Goal: Obtain resource: Download file/media

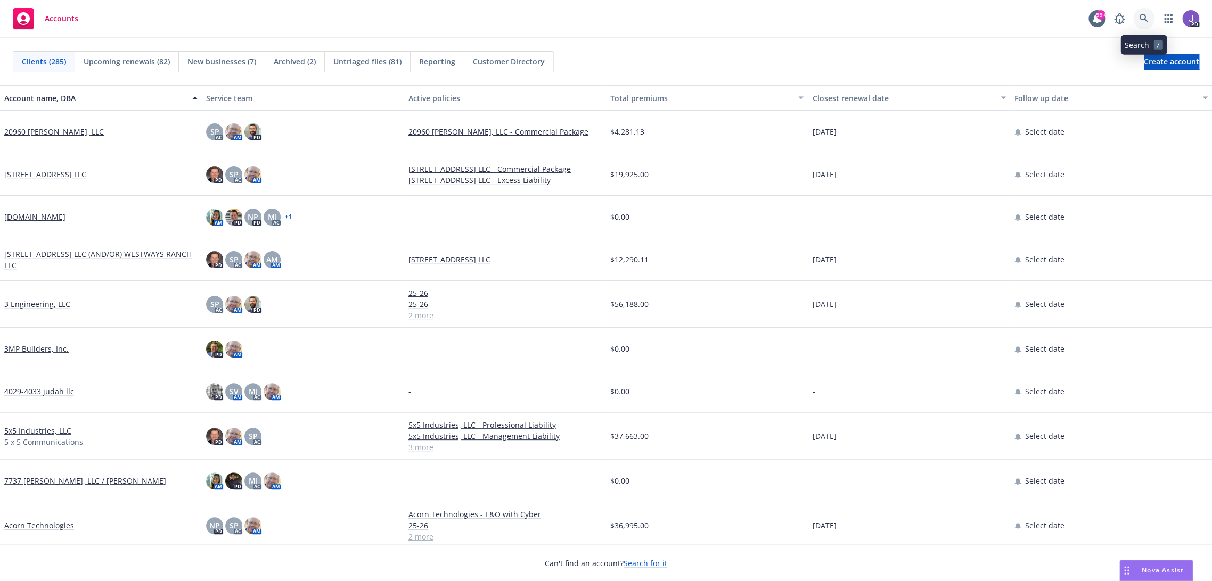
click at [1139, 24] on link at bounding box center [1143, 18] width 21 height 21
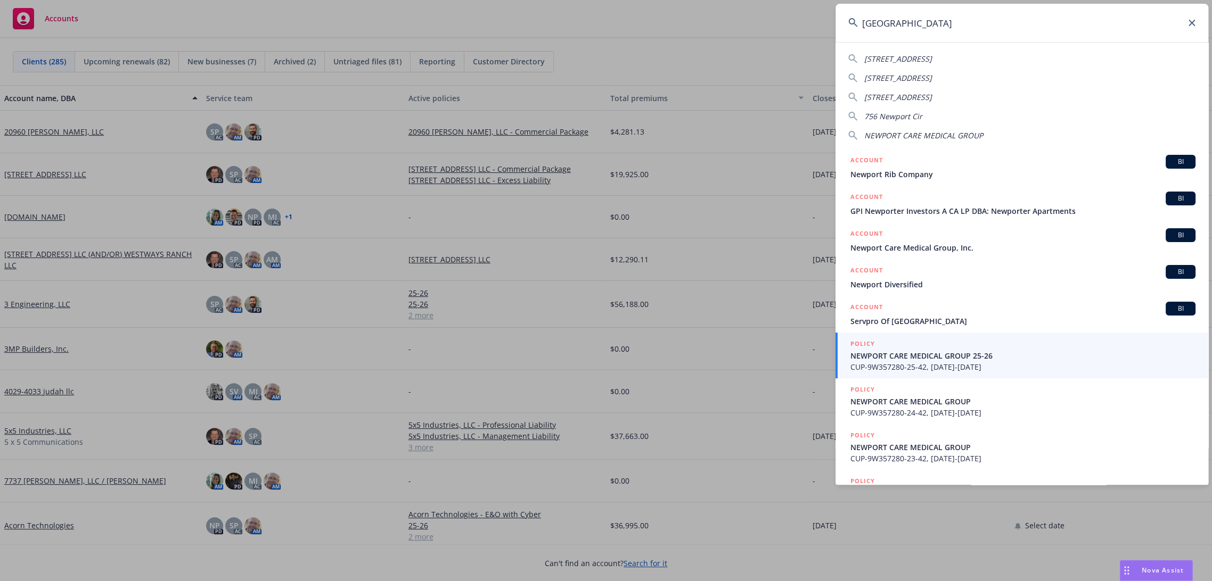
click at [911, 24] on input "[GEOGRAPHIC_DATA]" at bounding box center [1021, 23] width 373 height 38
paste input "[EMAIL_ADDRESS][DOMAIN_NAME]"
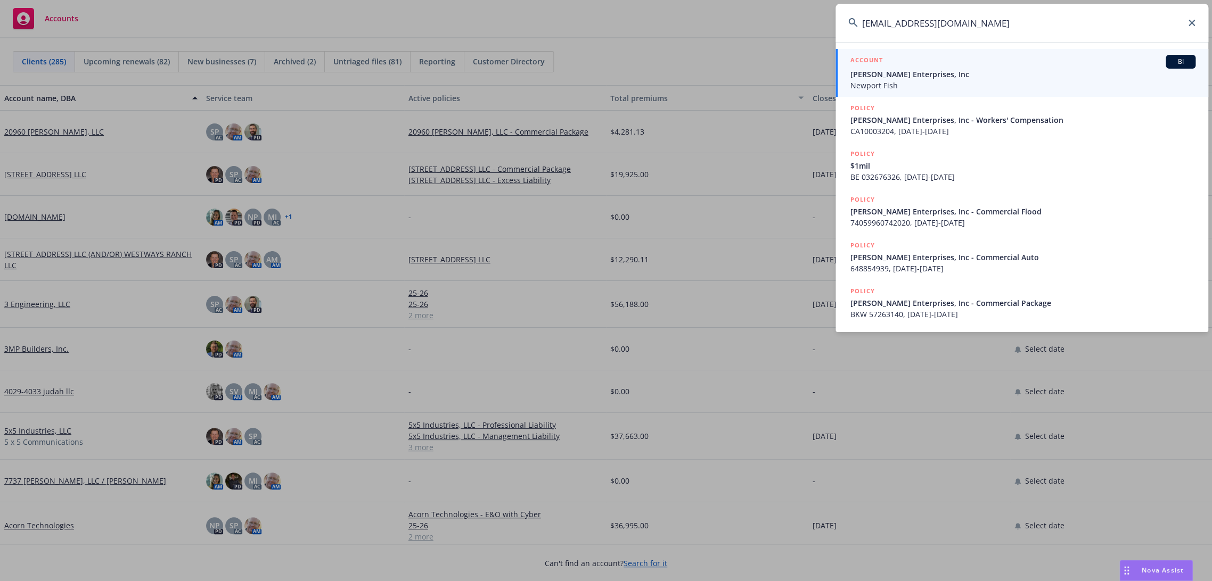
type input "[EMAIL_ADDRESS][DOMAIN_NAME]"
click at [885, 86] on span "Newport Fish" at bounding box center [1022, 85] width 345 height 11
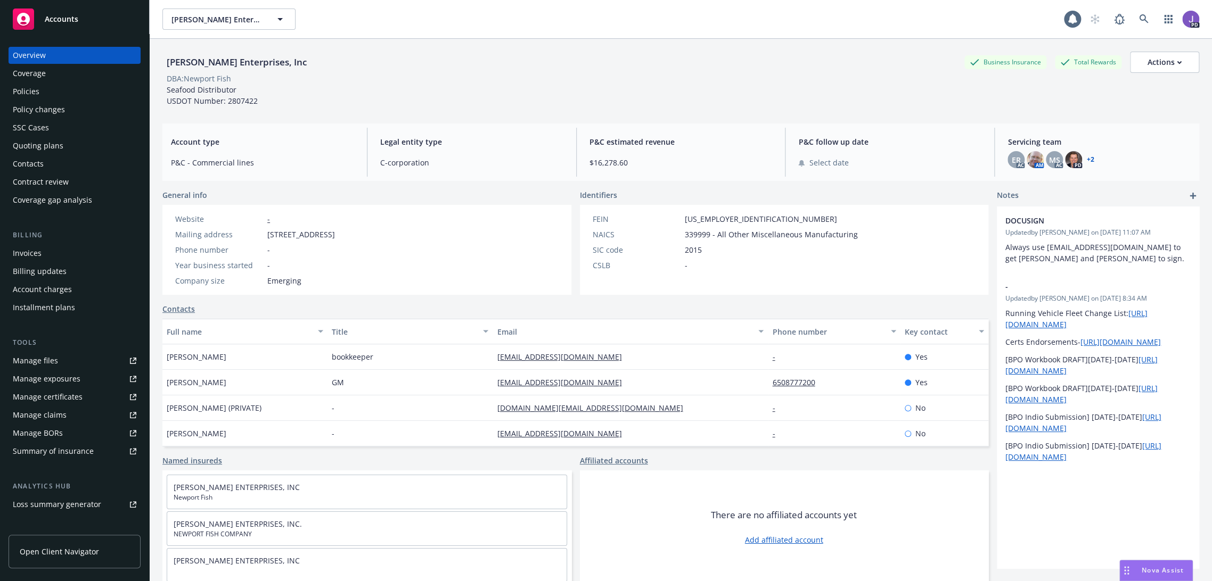
click at [35, 91] on div "Policies" at bounding box center [26, 91] width 27 height 17
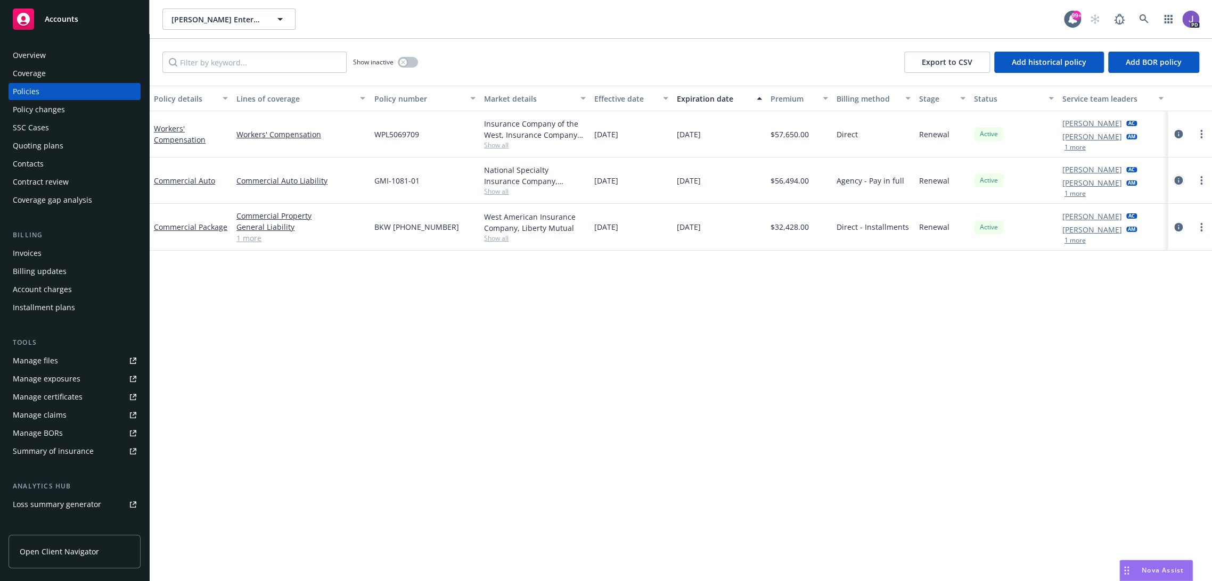
click at [1174, 179] on icon "circleInformation" at bounding box center [1178, 180] width 9 height 9
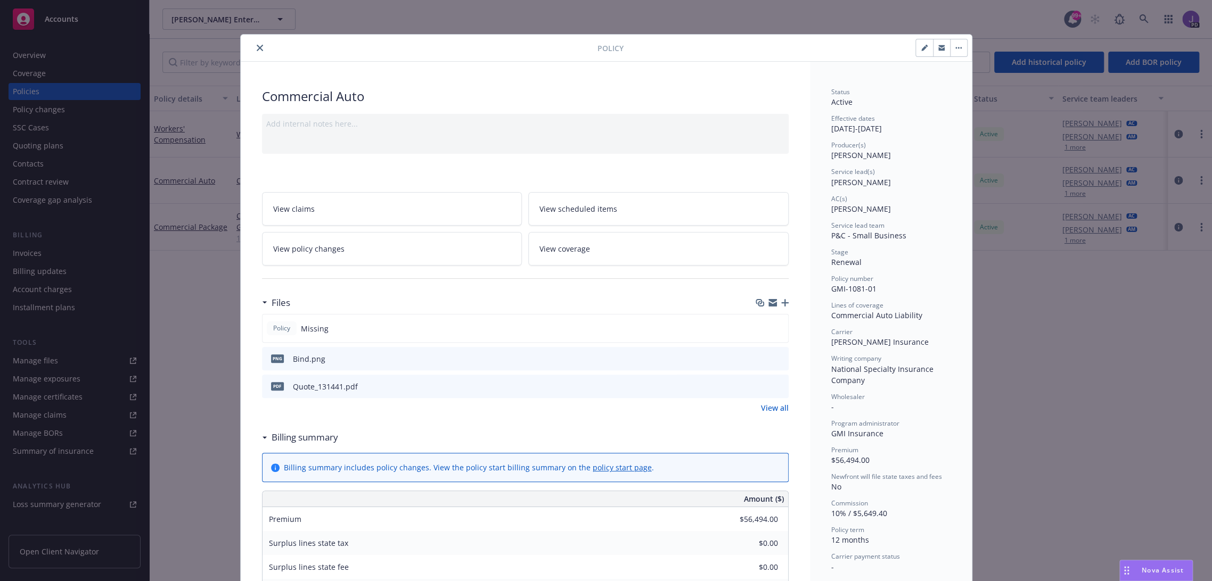
click at [257, 46] on icon "close" at bounding box center [260, 48] width 6 height 6
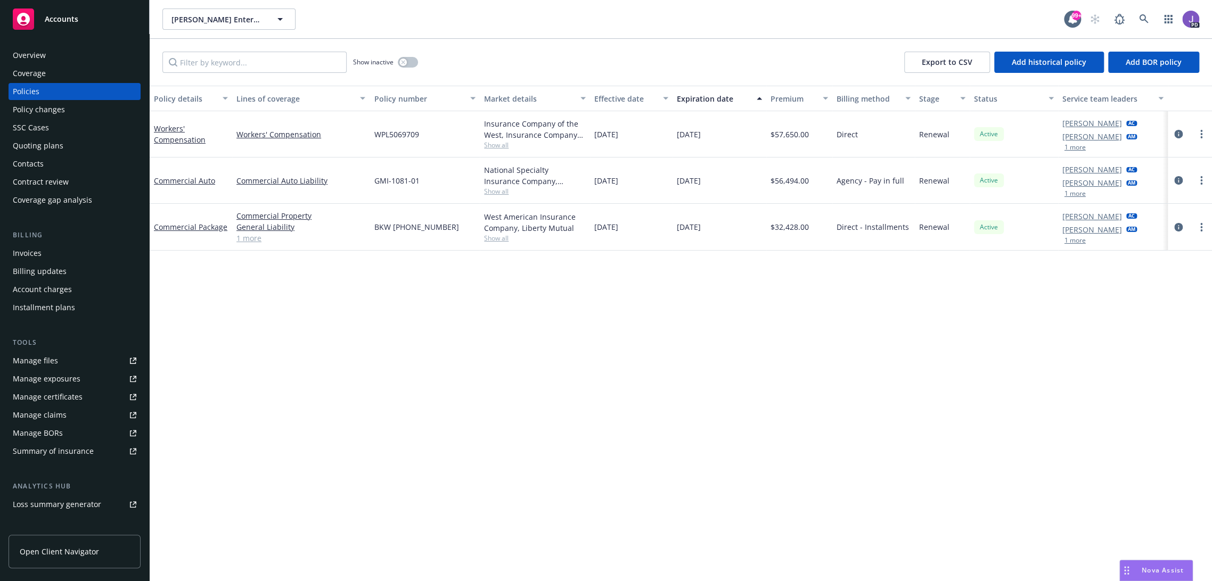
click at [492, 191] on span "Show all" at bounding box center [535, 191] width 102 height 9
click at [336, 293] on div "Policy details Lines of coverage Policy number Market details Effective date Ex…" at bounding box center [681, 334] width 1062 height 496
drag, startPoint x: 423, startPoint y: 182, endPoint x: 373, endPoint y: 179, distance: 50.1
click at [373, 179] on div "GMI-1081-01" at bounding box center [424, 181] width 110 height 46
copy span "GMI-1081-01"
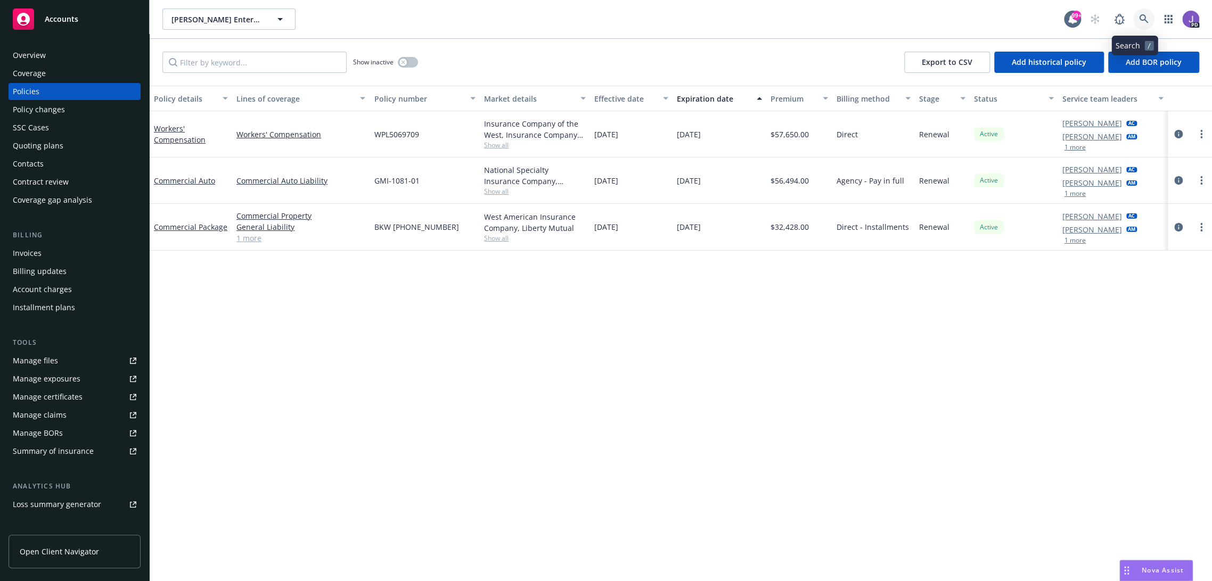
click at [1139, 18] on icon at bounding box center [1144, 19] width 10 height 10
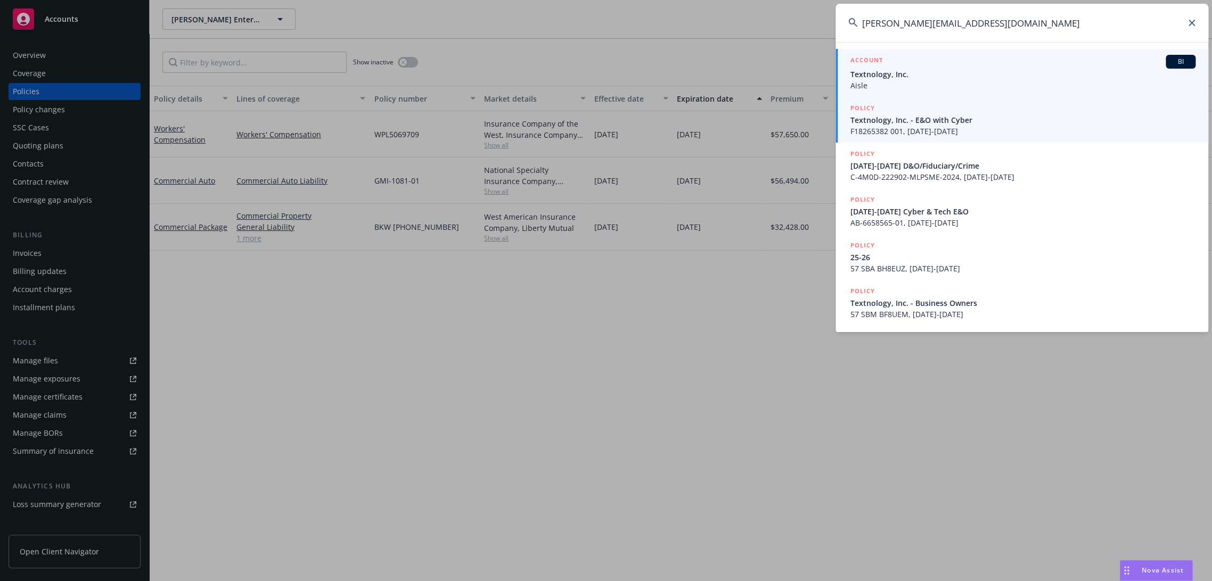
type input "[PERSON_NAME][EMAIL_ADDRESS][DOMAIN_NAME]"
click at [913, 76] on span "Textnology, Inc." at bounding box center [1022, 74] width 345 height 11
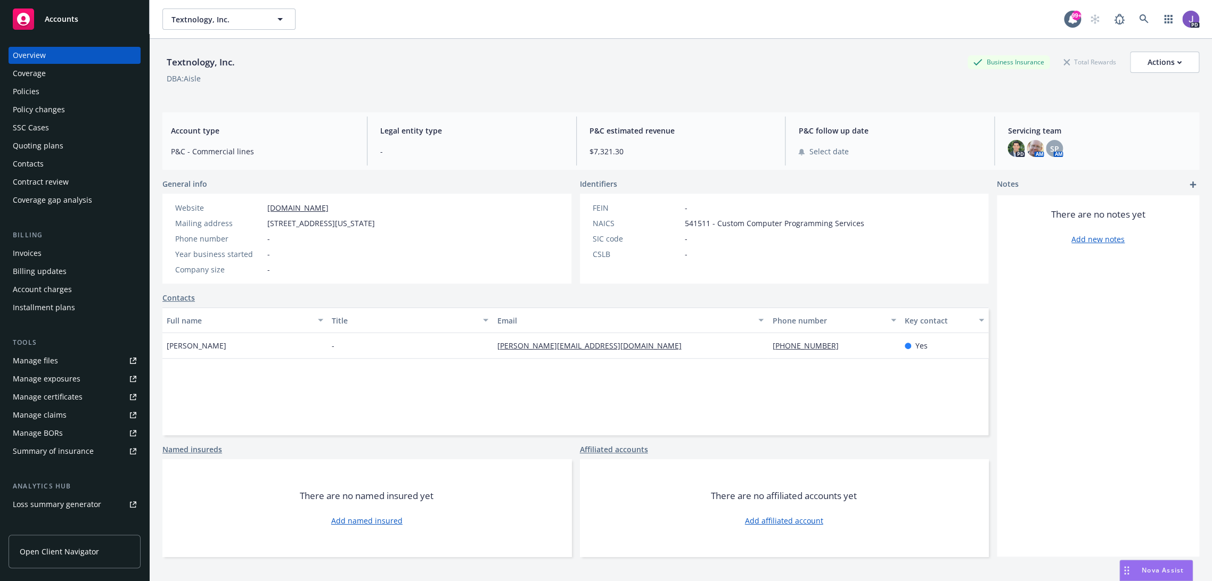
click at [35, 88] on div "Policies" at bounding box center [26, 91] width 27 height 17
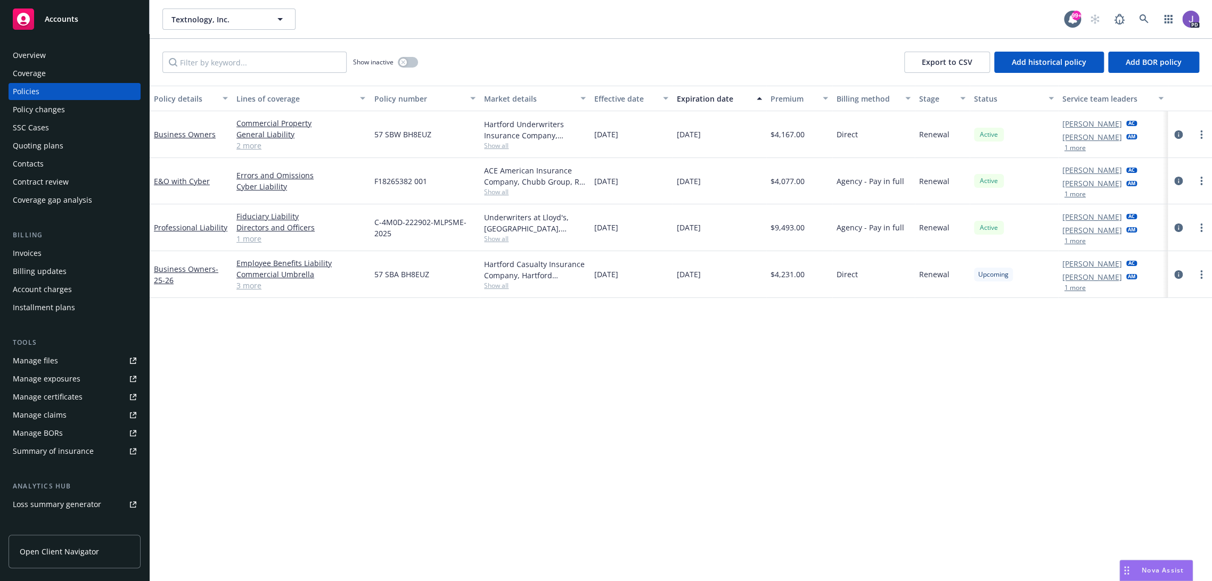
click at [360, 370] on div "Policy details Lines of coverage Policy number Market details Effective date Ex…" at bounding box center [681, 334] width 1062 height 496
click at [1174, 134] on icon "circleInformation" at bounding box center [1178, 134] width 9 height 9
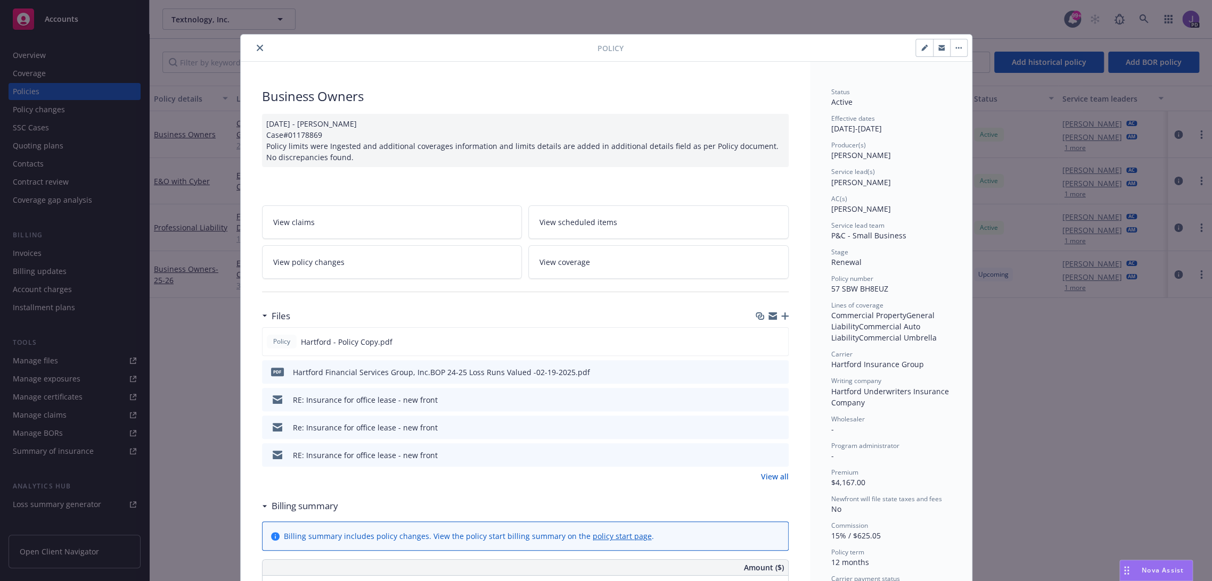
click at [256, 43] on button "close" at bounding box center [259, 48] width 13 height 13
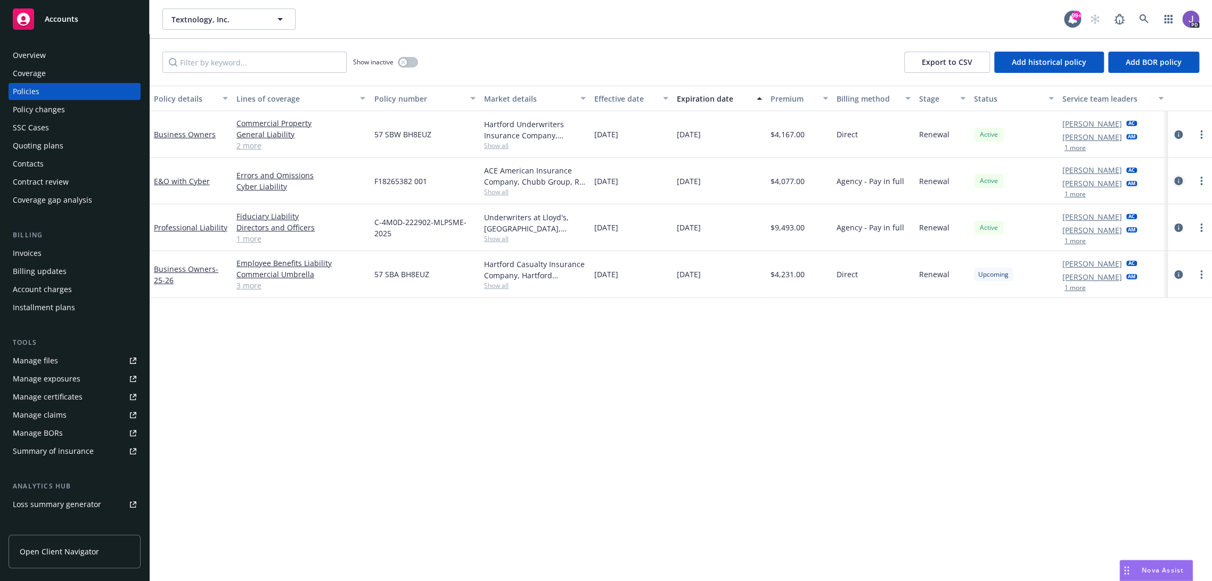
click at [1174, 178] on icon "circleInformation" at bounding box center [1178, 181] width 9 height 9
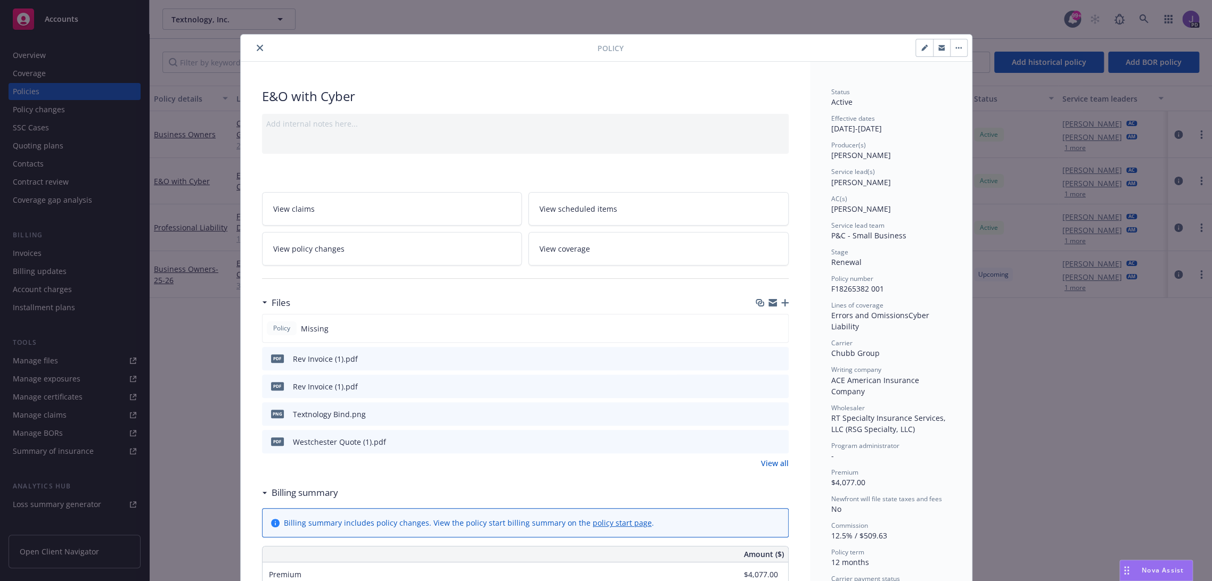
click at [257, 47] on icon "close" at bounding box center [260, 48] width 6 height 6
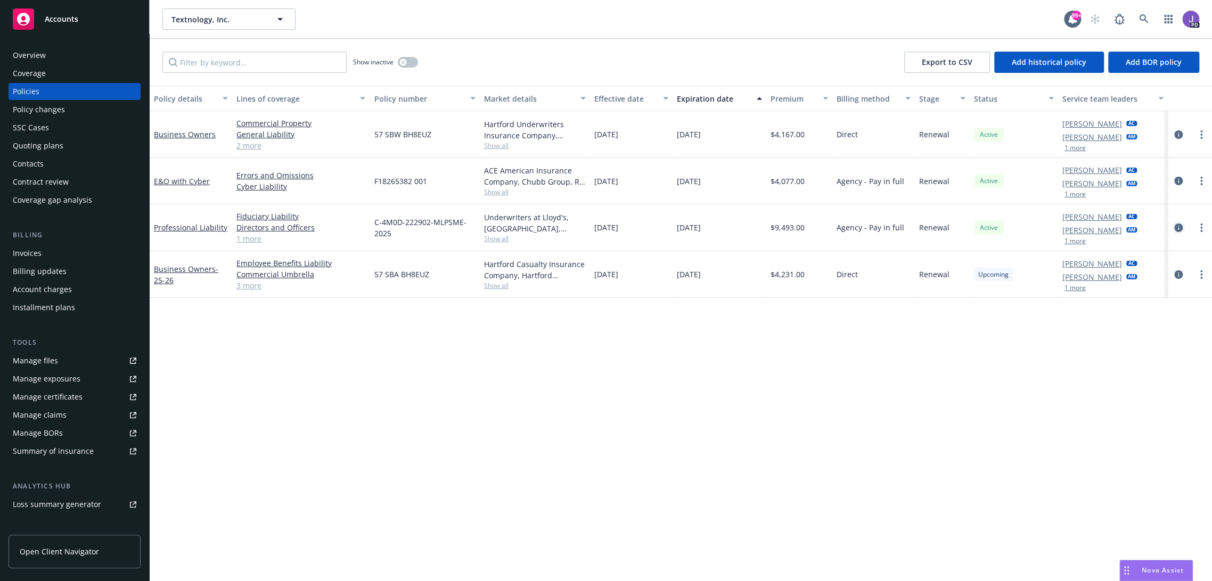
click at [1174, 230] on icon "circleInformation" at bounding box center [1178, 228] width 9 height 9
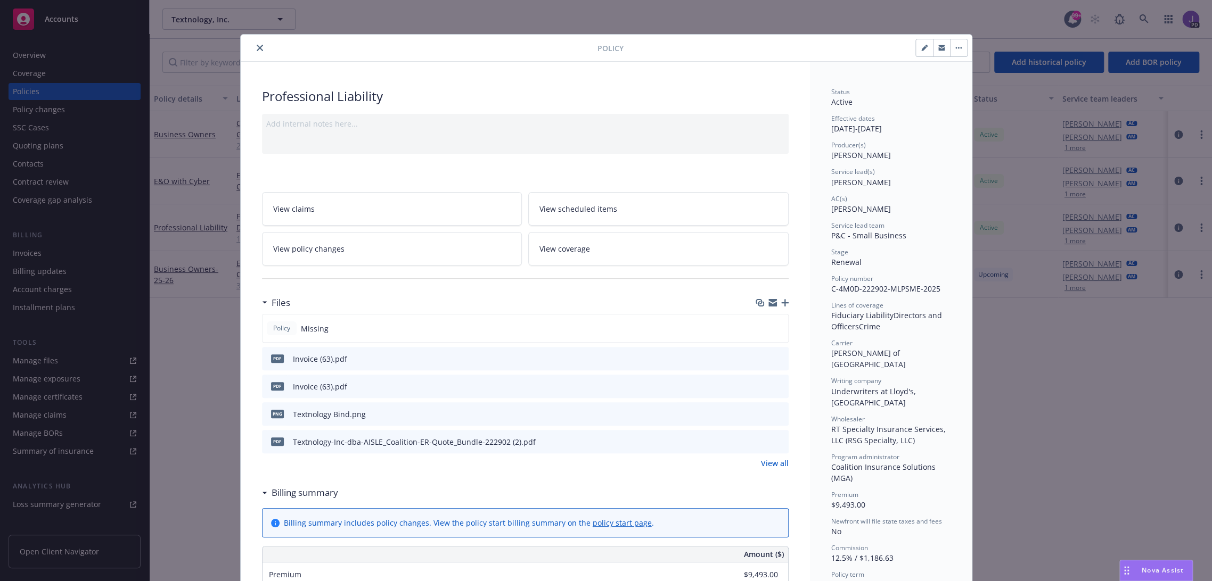
click at [253, 46] on button "close" at bounding box center [259, 48] width 13 height 13
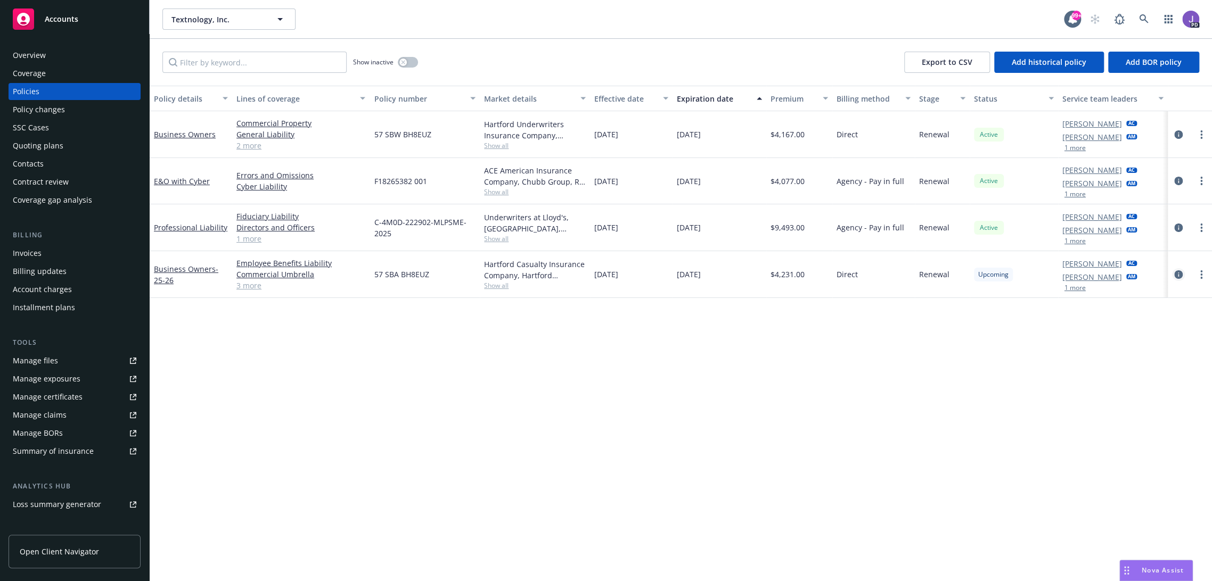
click at [1174, 271] on icon "circleInformation" at bounding box center [1178, 274] width 9 height 9
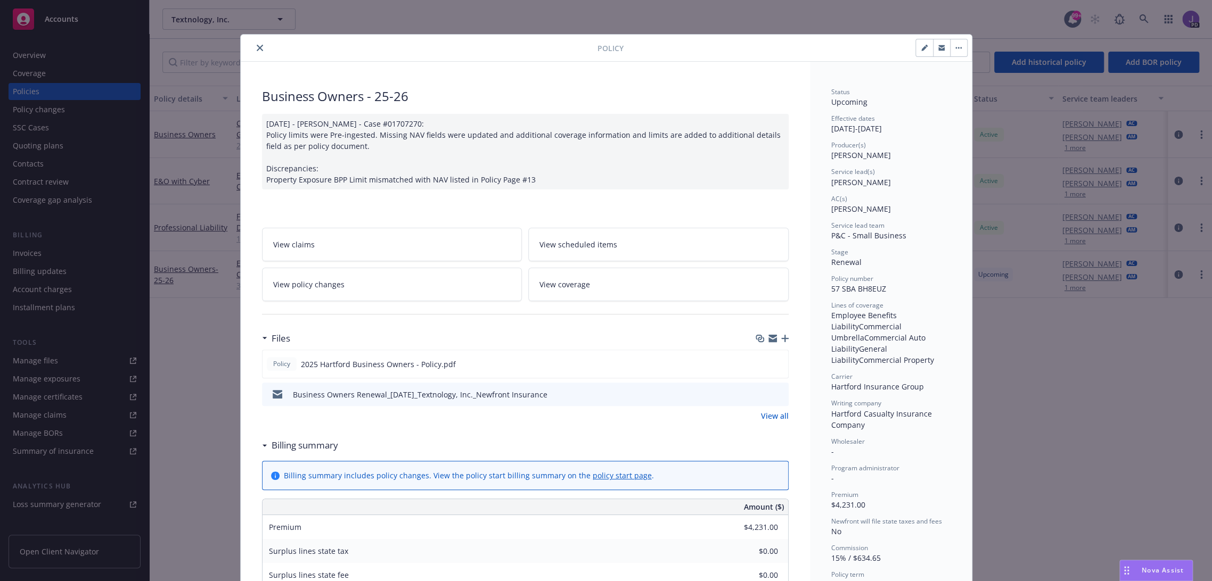
click at [257, 42] on button "close" at bounding box center [259, 48] width 13 height 13
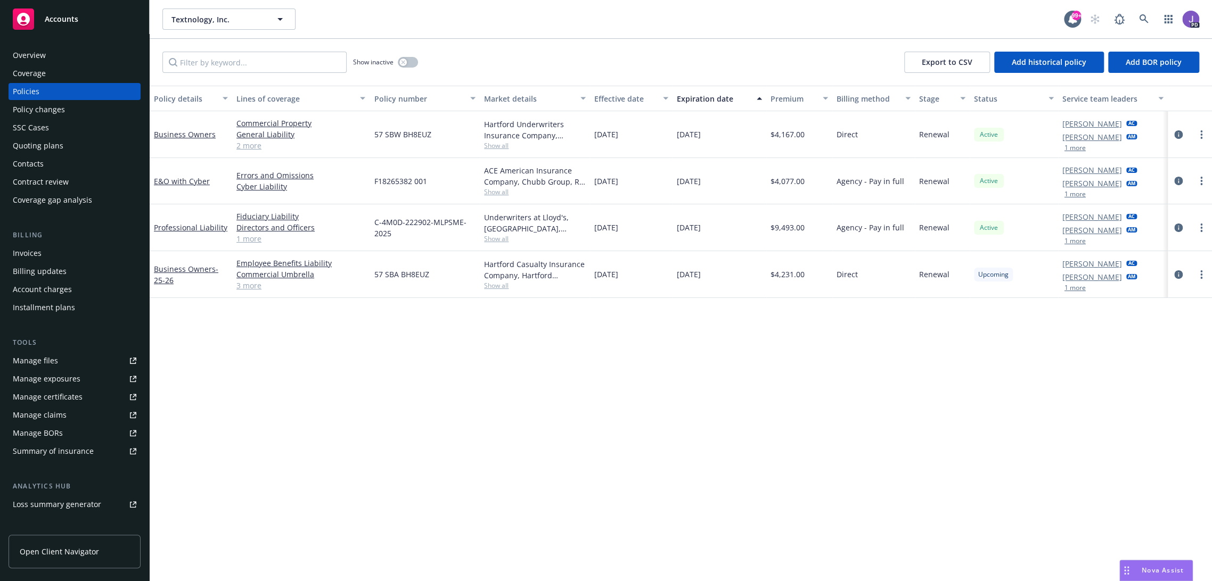
click at [390, 182] on span "F18265382 001" at bounding box center [400, 181] width 53 height 11
copy span "F18265382"
click at [434, 162] on div "F18265382 001" at bounding box center [424, 181] width 110 height 46
drag, startPoint x: 369, startPoint y: 220, endPoint x: 392, endPoint y: 232, distance: 25.7
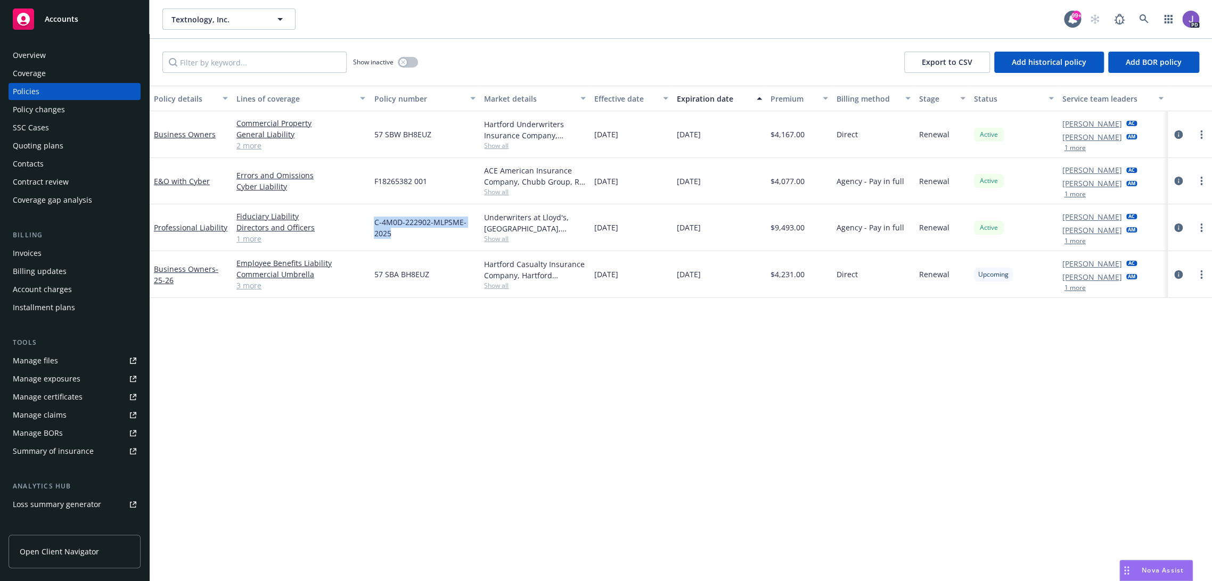
click at [392, 232] on div "C-4M0D-222902-MLPSME-2025" at bounding box center [424, 227] width 110 height 47
copy span "C-4M0D-222902-MLPSME-2025"
click at [1174, 135] on icon "circleInformation" at bounding box center [1178, 134] width 9 height 9
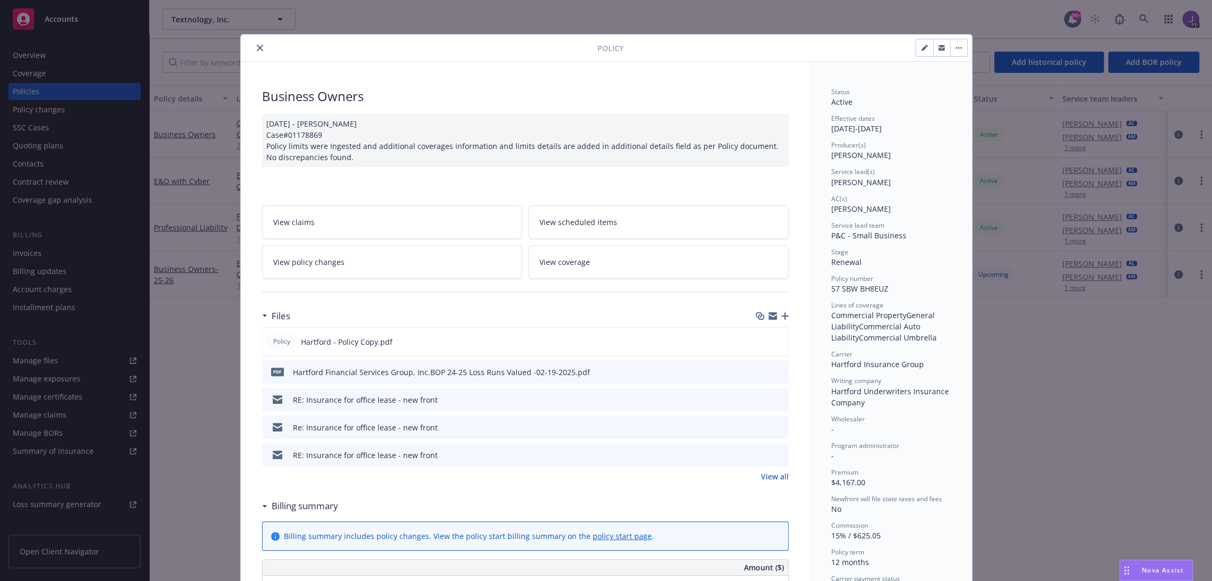
scroll to position [31, 0]
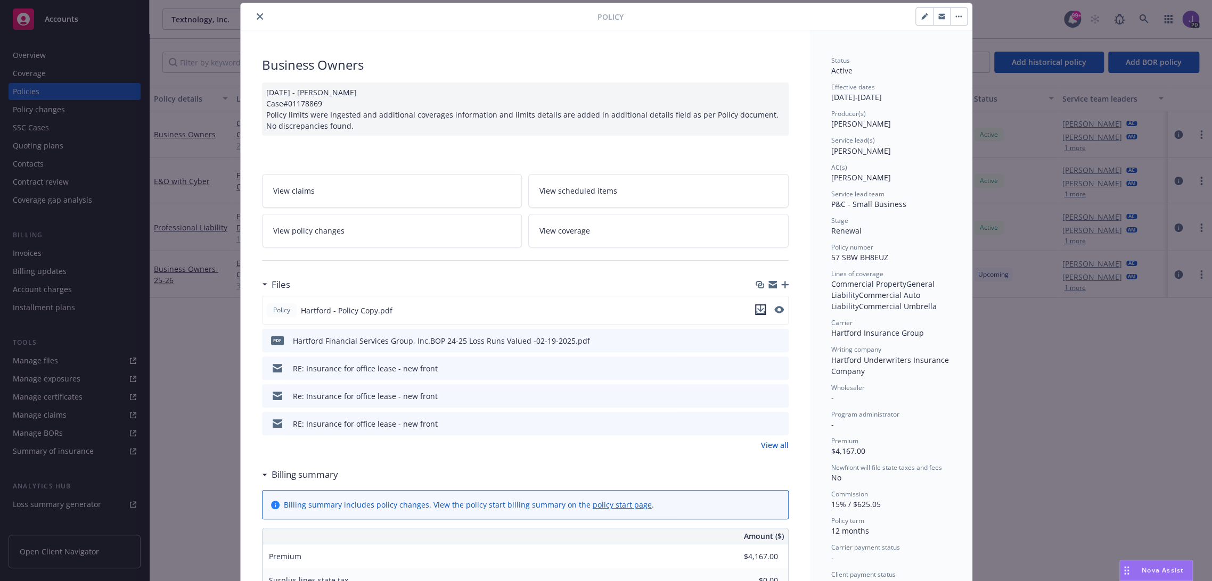
click at [756, 306] on icon "download file" at bounding box center [760, 310] width 9 height 9
click at [1037, 387] on div "Policy Business Owners [DATE] - [PERSON_NAME] Case#01178869 Policy limits were …" at bounding box center [606, 290] width 1212 height 581
click at [257, 15] on icon "close" at bounding box center [260, 16] width 6 height 6
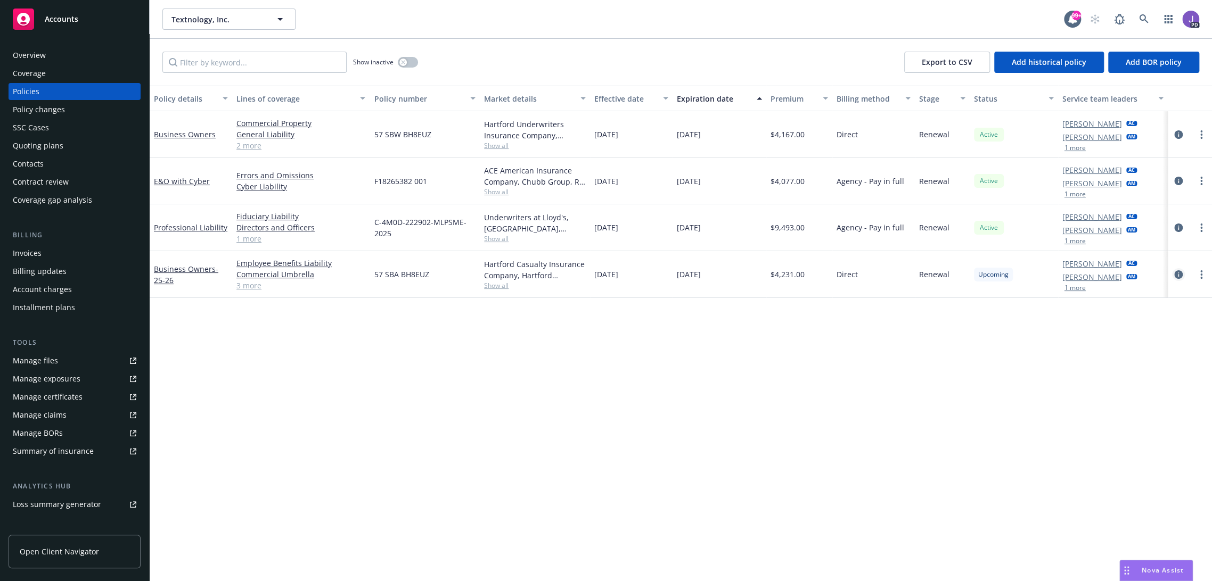
click at [1174, 274] on icon "circleInformation" at bounding box center [1178, 274] width 9 height 9
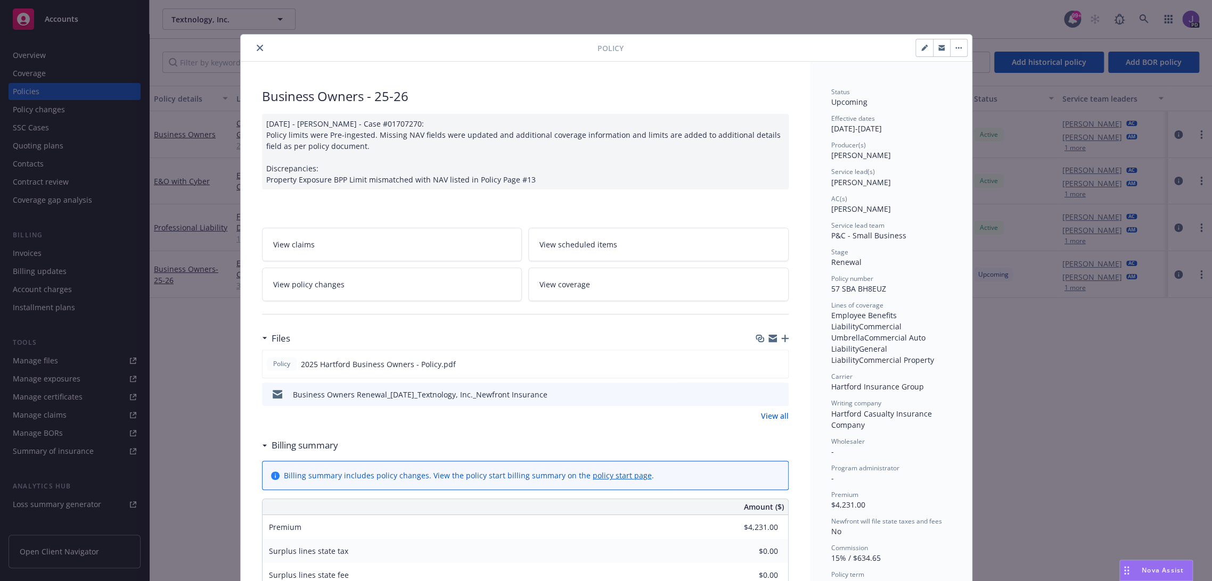
scroll to position [31, 0]
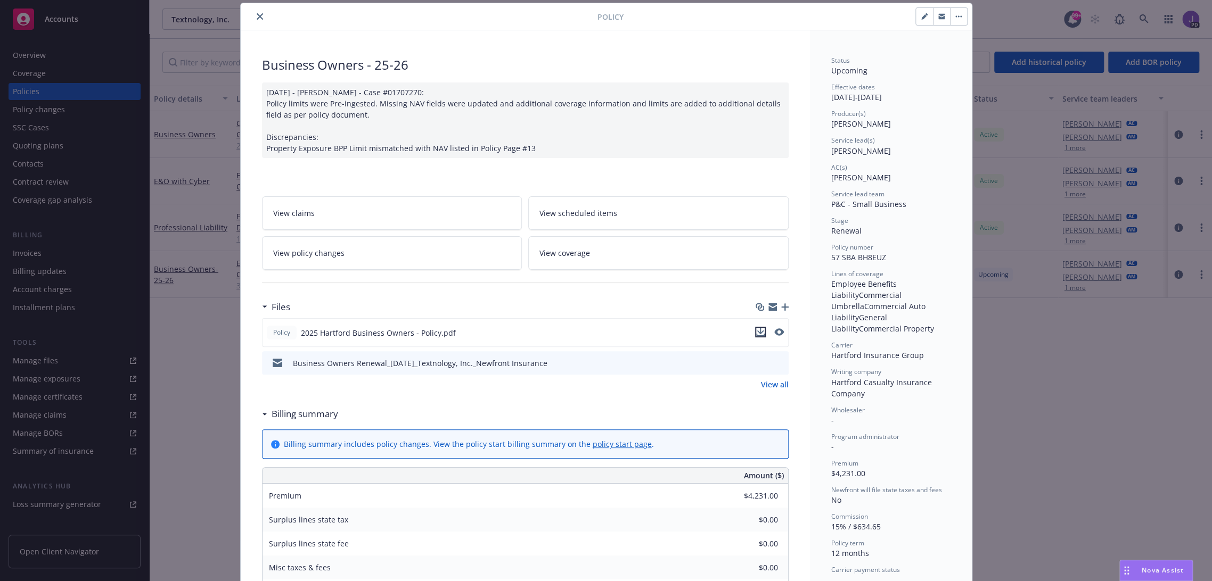
click at [757, 333] on icon "download file" at bounding box center [760, 332] width 9 height 9
drag, startPoint x: 1088, startPoint y: 422, endPoint x: 1040, endPoint y: 413, distance: 48.3
click at [1088, 422] on div "Policy Business Owners - 25-26 [DATE] - [PERSON_NAME] - Case #01707270: Policy …" at bounding box center [606, 290] width 1212 height 581
click at [257, 17] on icon "close" at bounding box center [260, 16] width 6 height 6
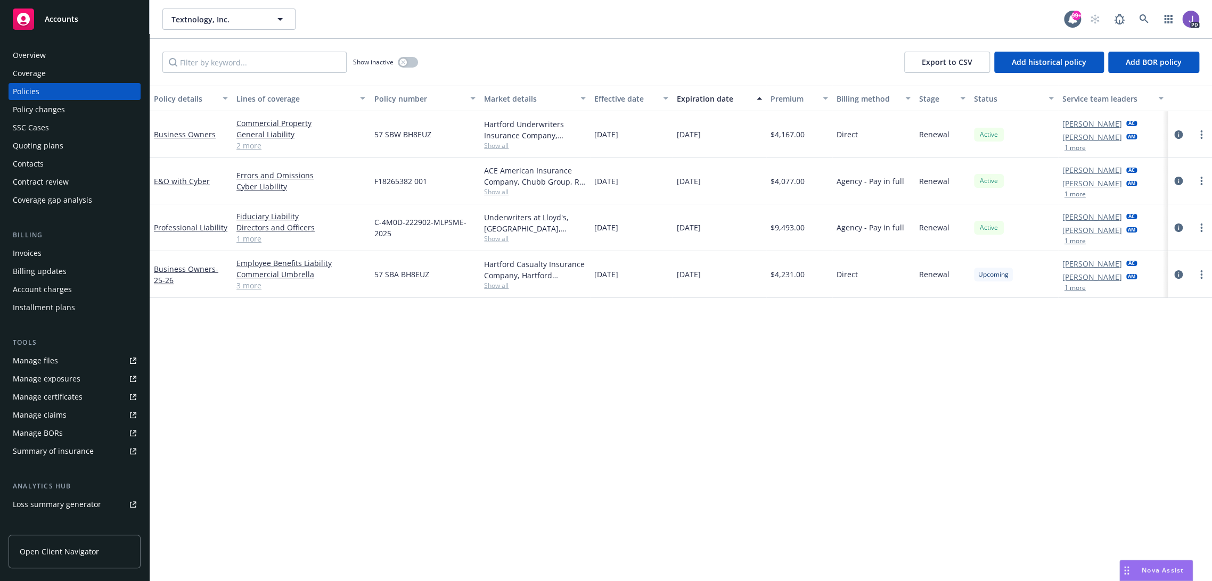
click at [286, 357] on div "Policy details Lines of coverage Policy number Market details Effective date Ex…" at bounding box center [681, 334] width 1062 height 496
click at [252, 285] on link "3 more" at bounding box center [300, 285] width 129 height 11
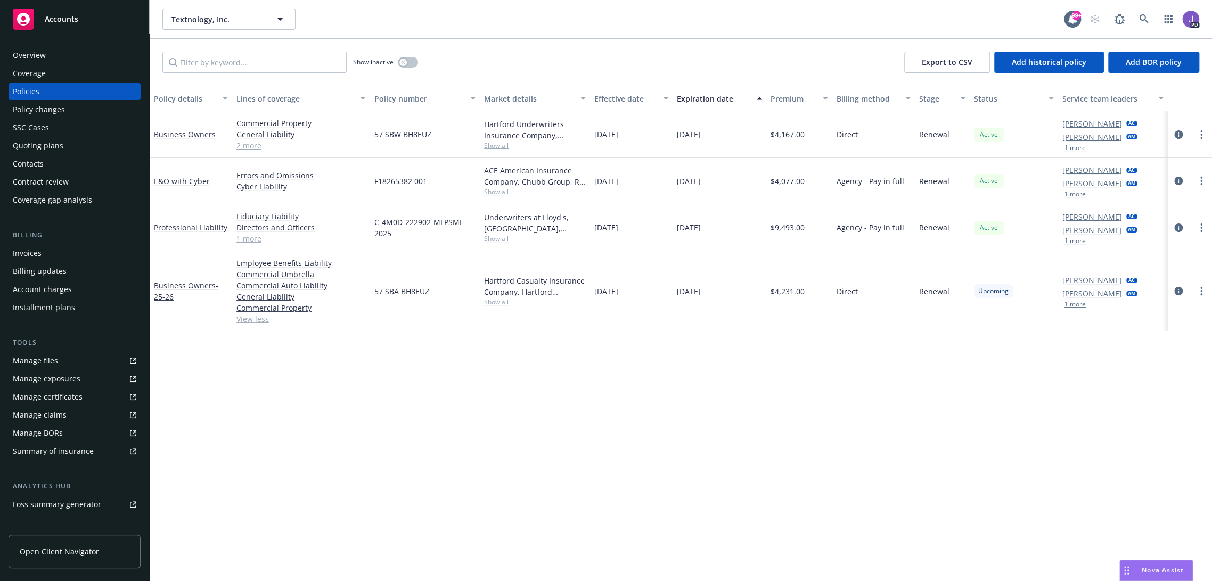
click at [490, 240] on span "Show all" at bounding box center [535, 238] width 102 height 9
click at [325, 403] on div "Policy details Lines of coverage Policy number Market details Effective date Ex…" at bounding box center [681, 334] width 1062 height 496
click at [254, 237] on link "1 more" at bounding box center [300, 238] width 129 height 11
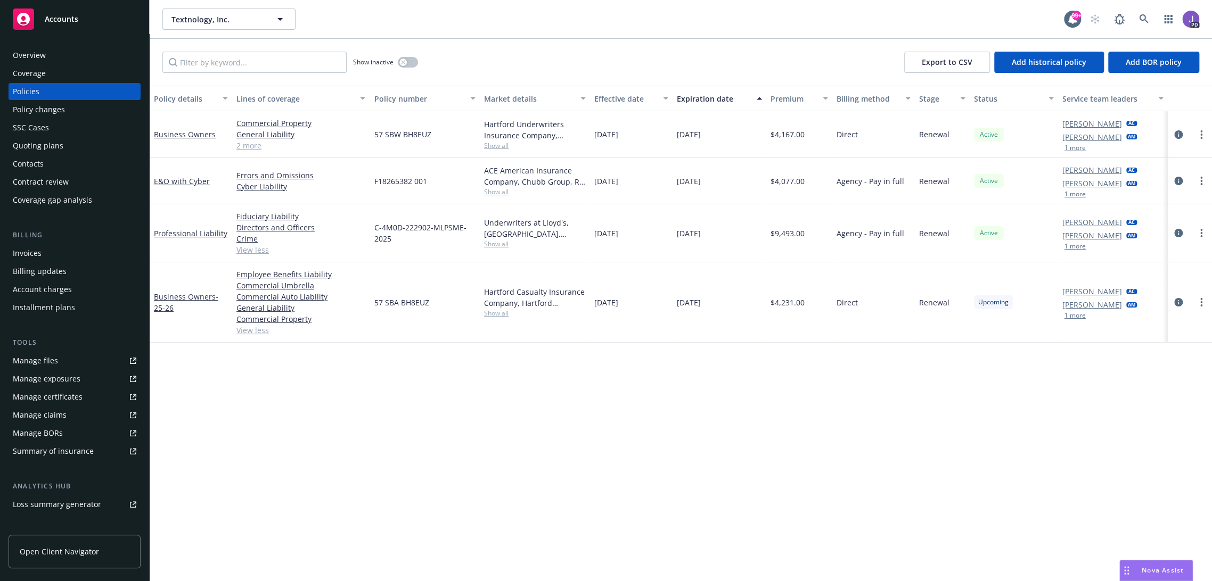
click at [250, 148] on link "2 more" at bounding box center [300, 145] width 129 height 11
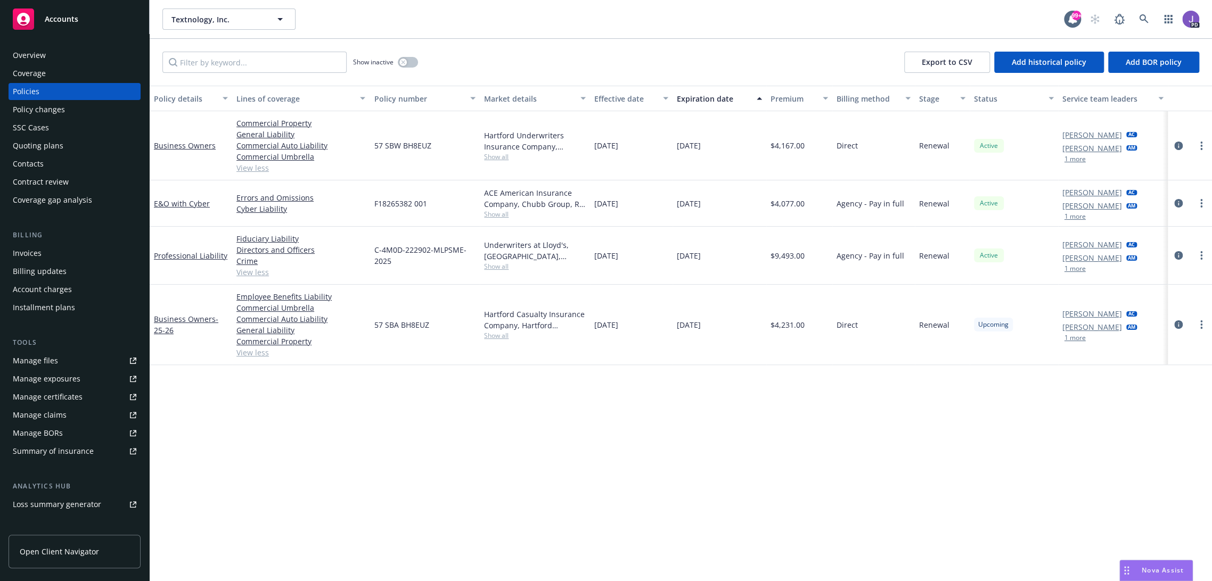
click at [64, 59] on div "Overview" at bounding box center [75, 55] width 124 height 17
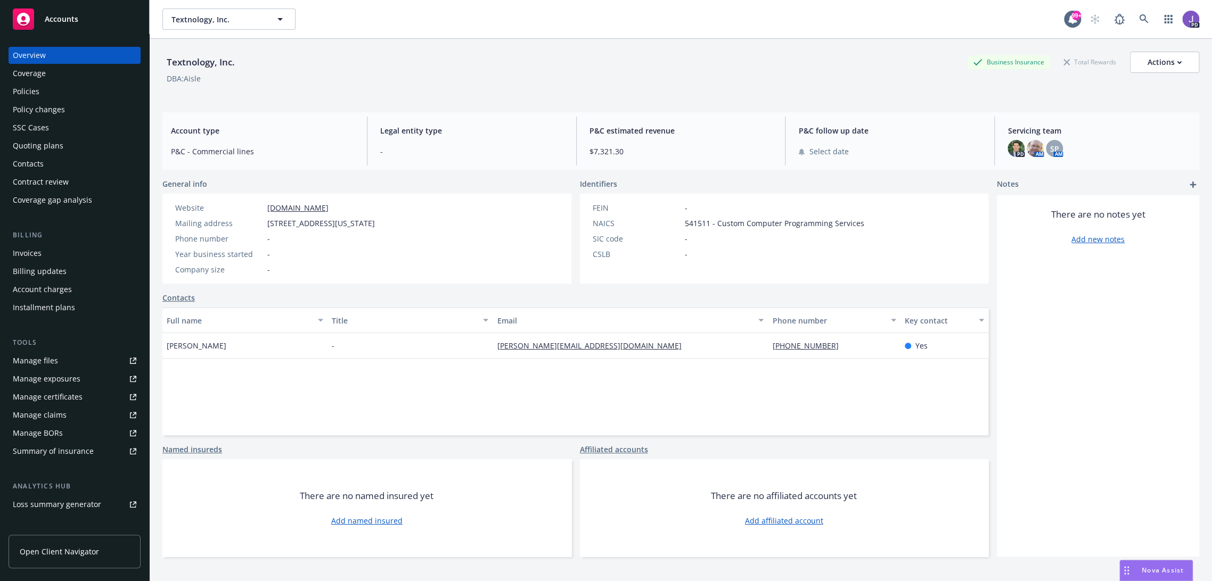
click at [194, 61] on div "Textnology, Inc." at bounding box center [200, 62] width 77 height 14
copy div "Textnology"
click at [51, 93] on div "Policies" at bounding box center [75, 91] width 124 height 17
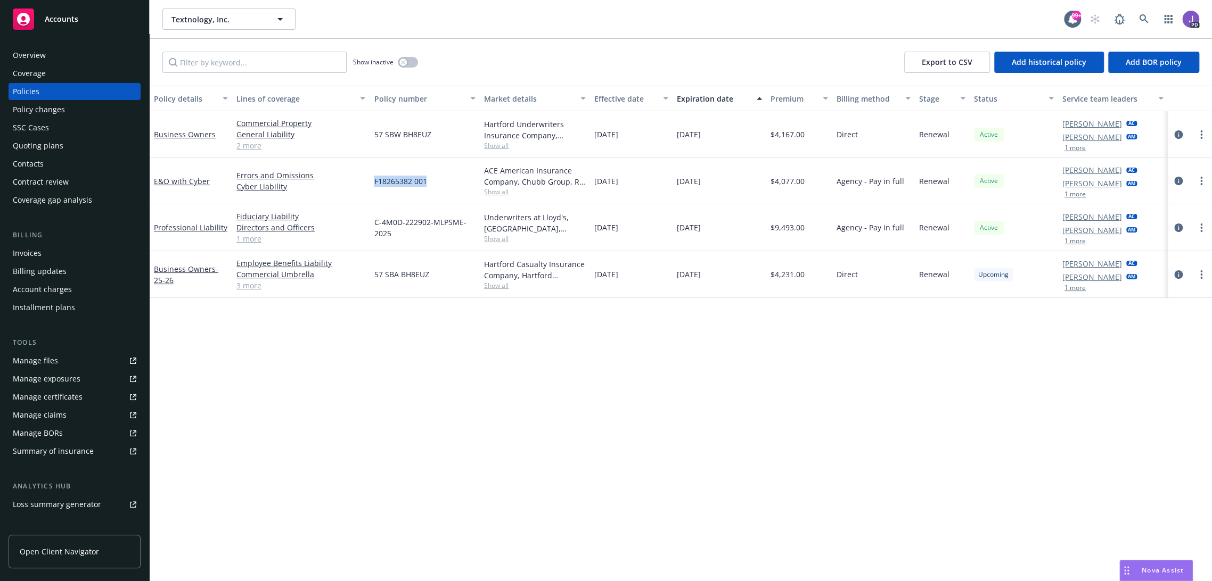
drag, startPoint x: 427, startPoint y: 180, endPoint x: 373, endPoint y: 178, distance: 54.3
click at [373, 178] on div "F18265382 001" at bounding box center [424, 181] width 110 height 46
copy span "F18265382 001"
click at [254, 236] on link "1 more" at bounding box center [300, 238] width 129 height 11
